Goal: Transaction & Acquisition: Obtain resource

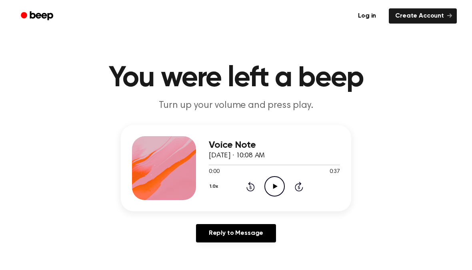
click at [360, 25] on link "Log in" at bounding box center [367, 16] width 34 height 18
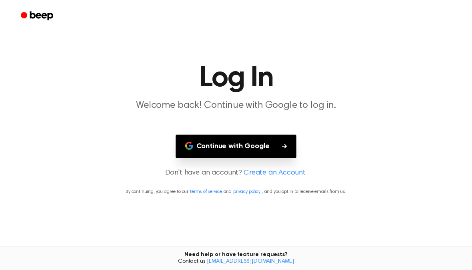
click at [295, 142] on button "Continue with Google" at bounding box center [235, 147] width 121 height 24
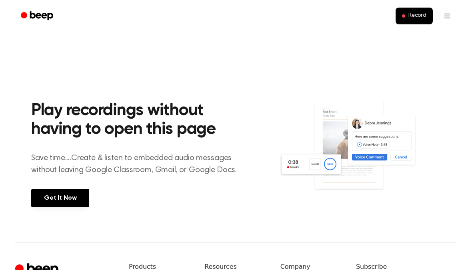
scroll to position [235, 0]
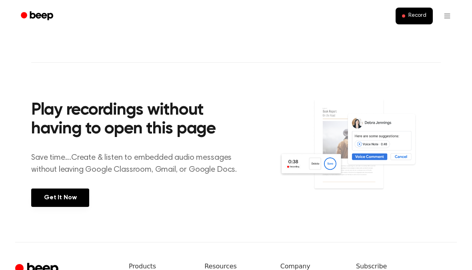
click at [64, 194] on link "Get It Now" at bounding box center [60, 198] width 58 height 18
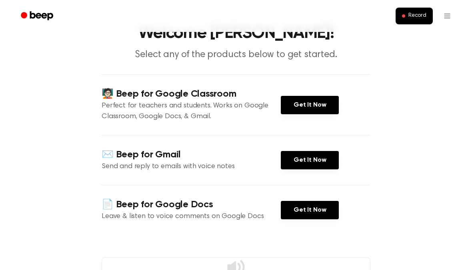
scroll to position [55, 0]
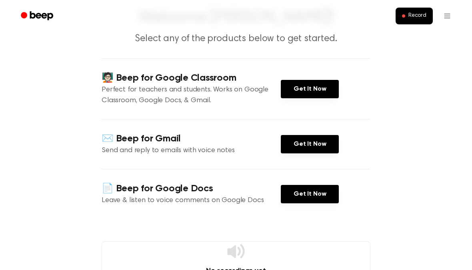
click at [314, 183] on div "📄 Beep for Google Docs Leave & listen to voice comments on Google Docs Get It N…" at bounding box center [236, 194] width 269 height 50
click at [321, 200] on link "Get It Now" at bounding box center [310, 194] width 58 height 18
